Goal: Task Accomplishment & Management: Manage account settings

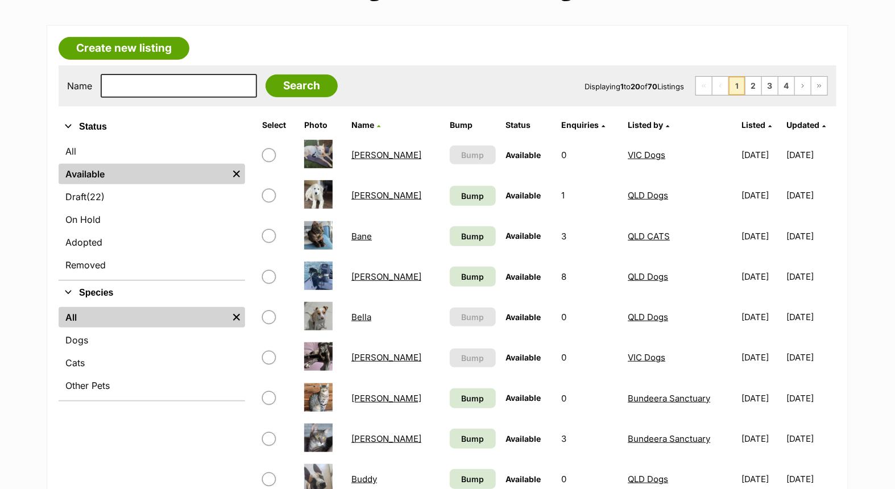
scroll to position [189, 0]
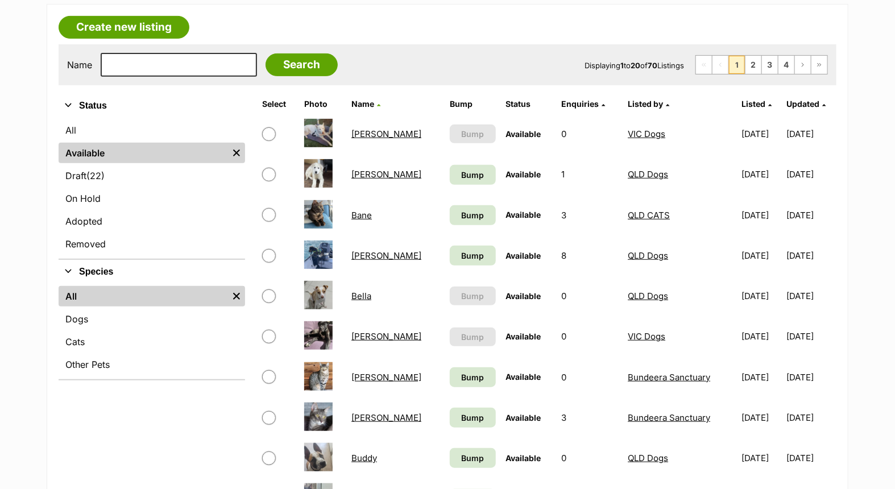
click at [356, 331] on link "[PERSON_NAME]" at bounding box center [386, 336] width 70 height 11
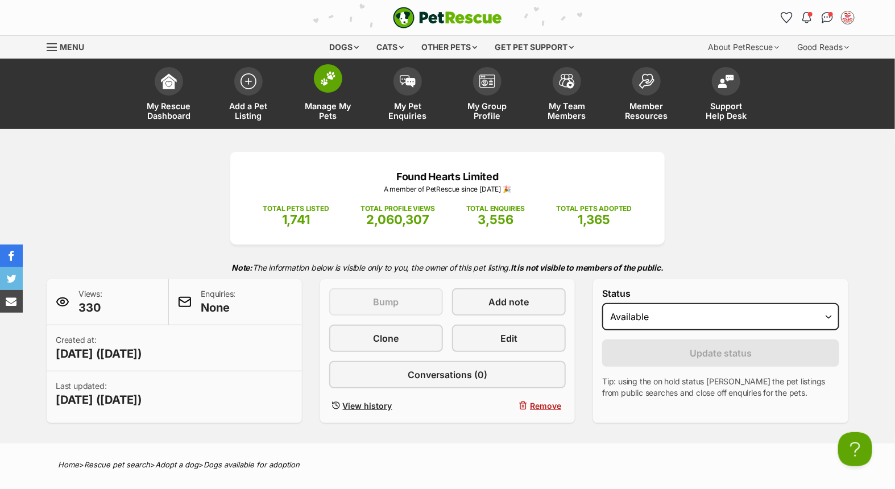
click at [334, 100] on link "Manage My Pets" at bounding box center [328, 95] width 80 height 68
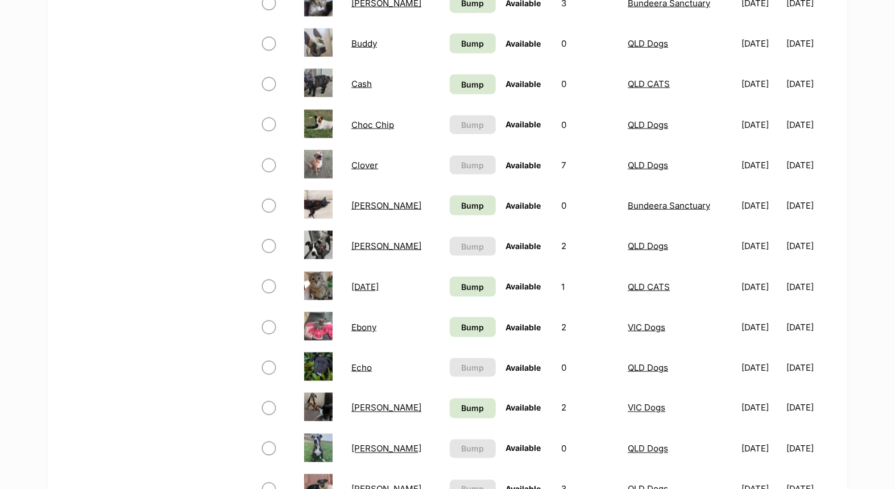
scroll to position [632, 0]
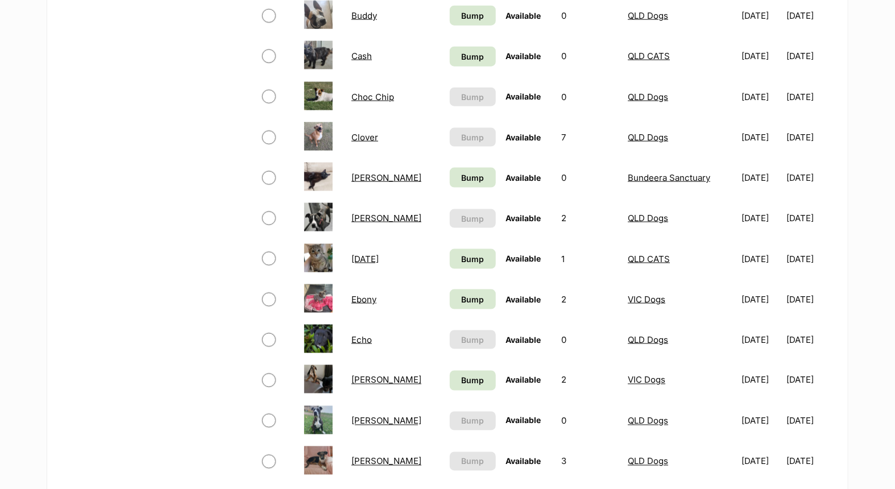
click at [364, 294] on link "Ebony" at bounding box center [363, 299] width 25 height 11
